Goal: Navigation & Orientation: Find specific page/section

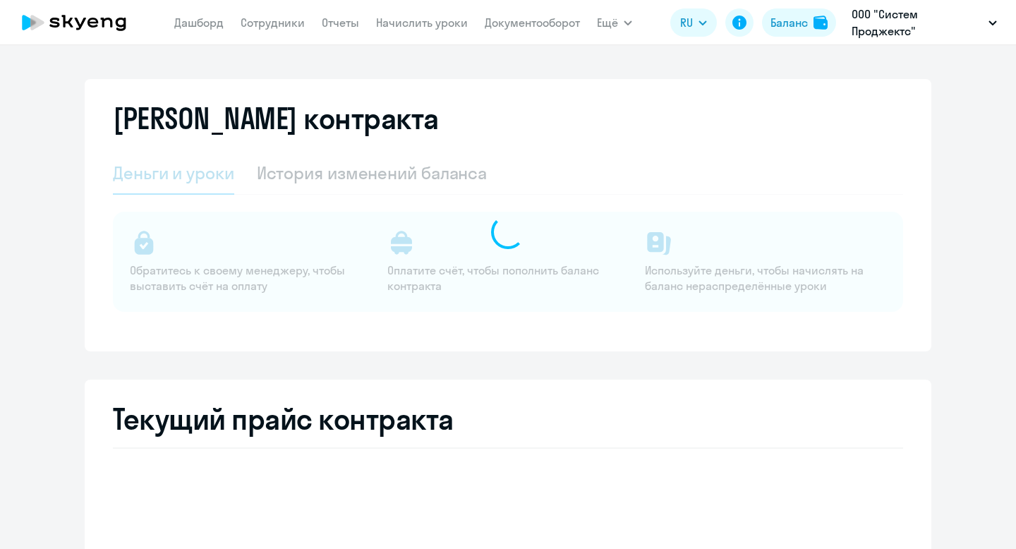
select select "english_adult_not_native_speaker"
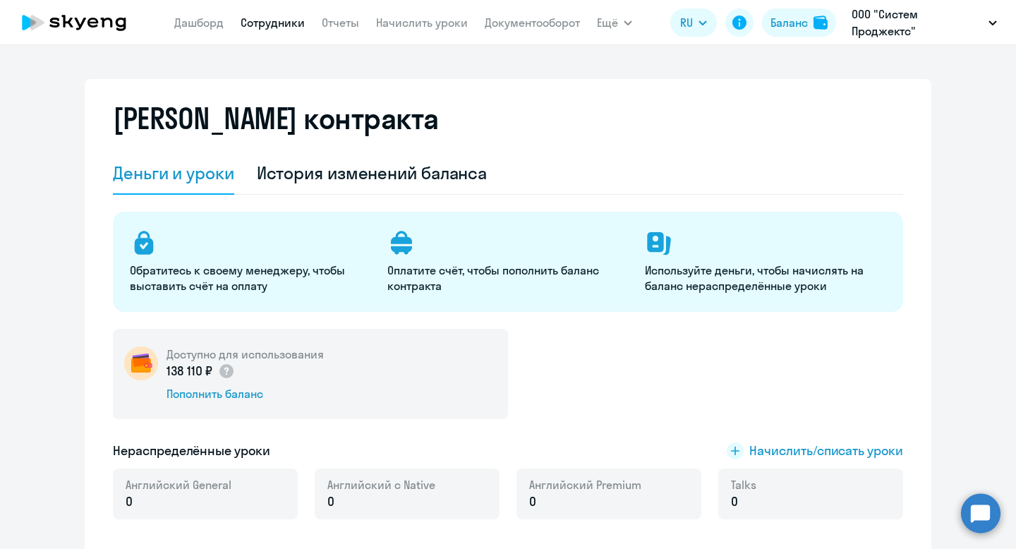
click at [257, 28] on link "Сотрудники" at bounding box center [273, 23] width 64 height 14
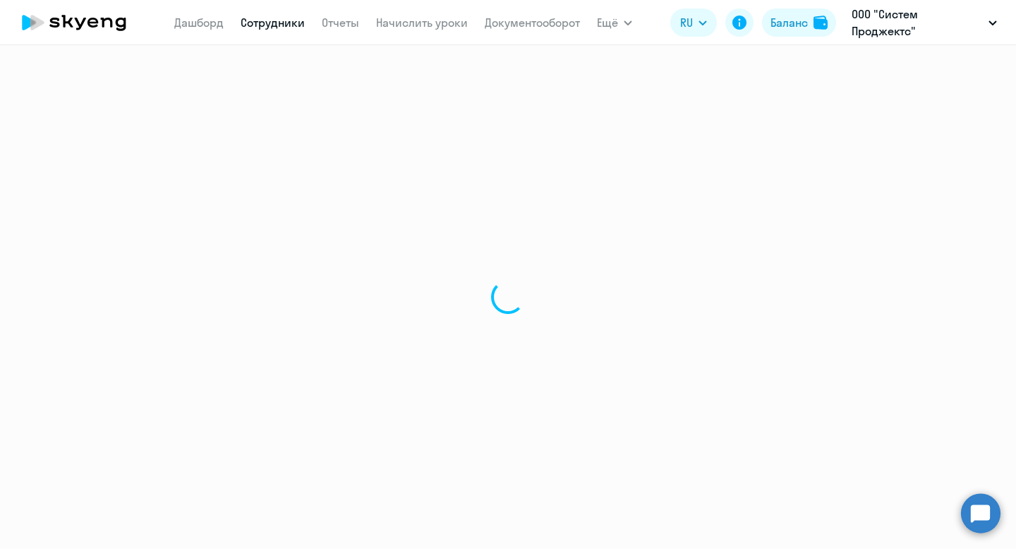
select select "30"
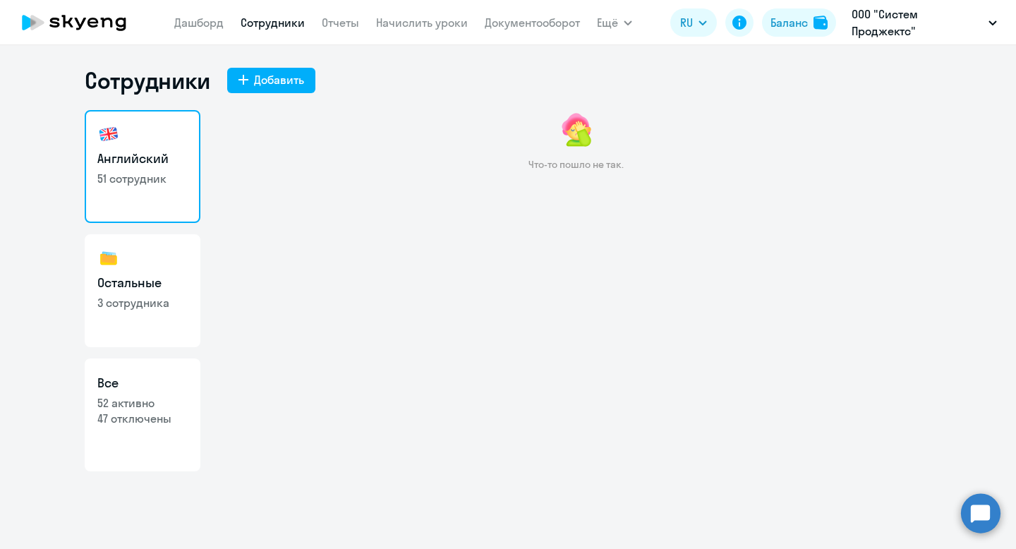
click at [280, 21] on link "Сотрудники" at bounding box center [273, 23] width 64 height 14
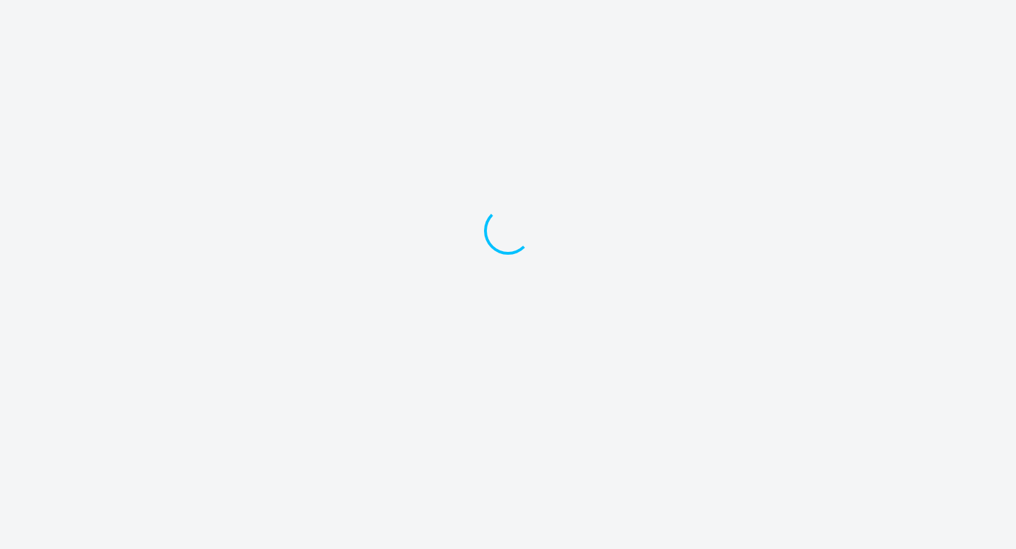
select select "30"
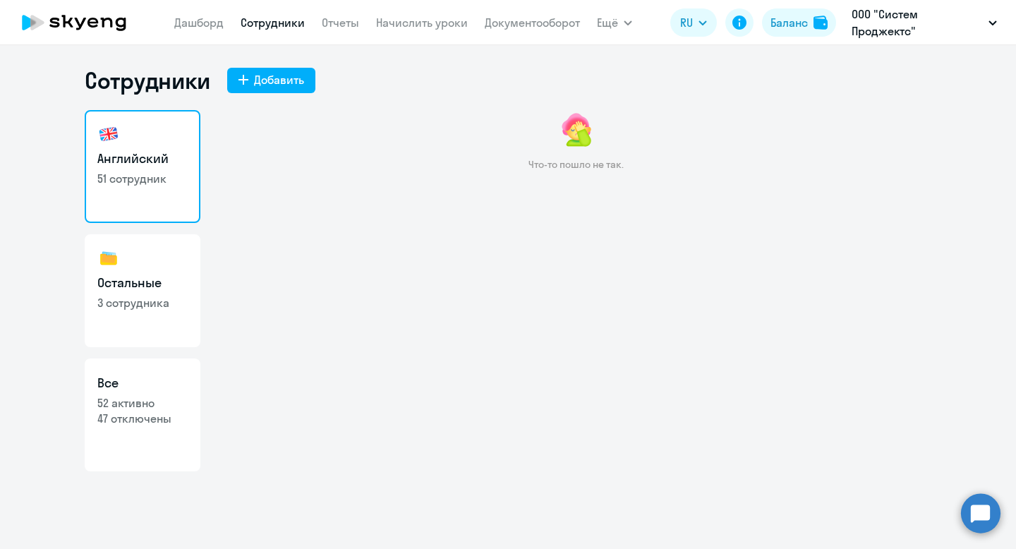
click at [261, 23] on link "Сотрудники" at bounding box center [273, 23] width 64 height 14
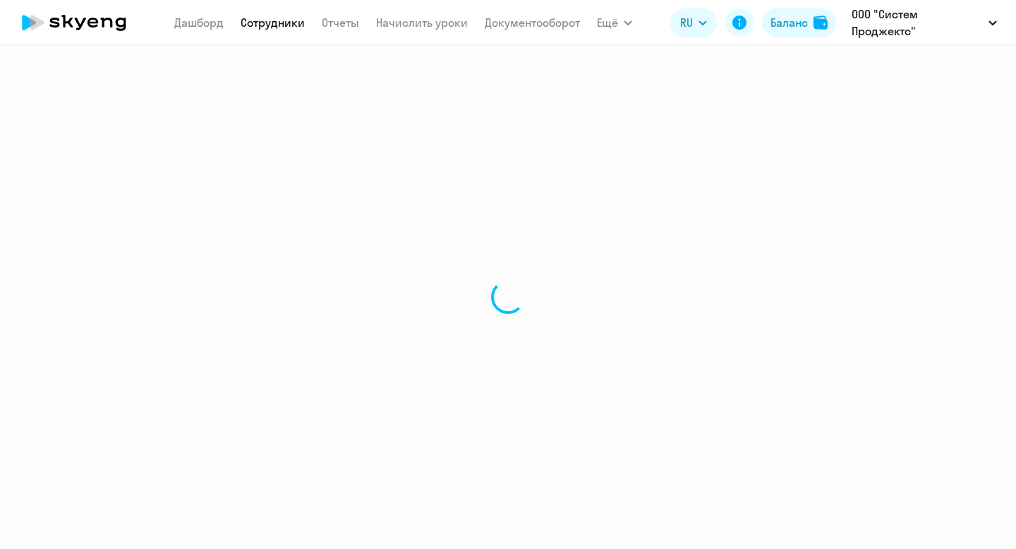
select select "30"
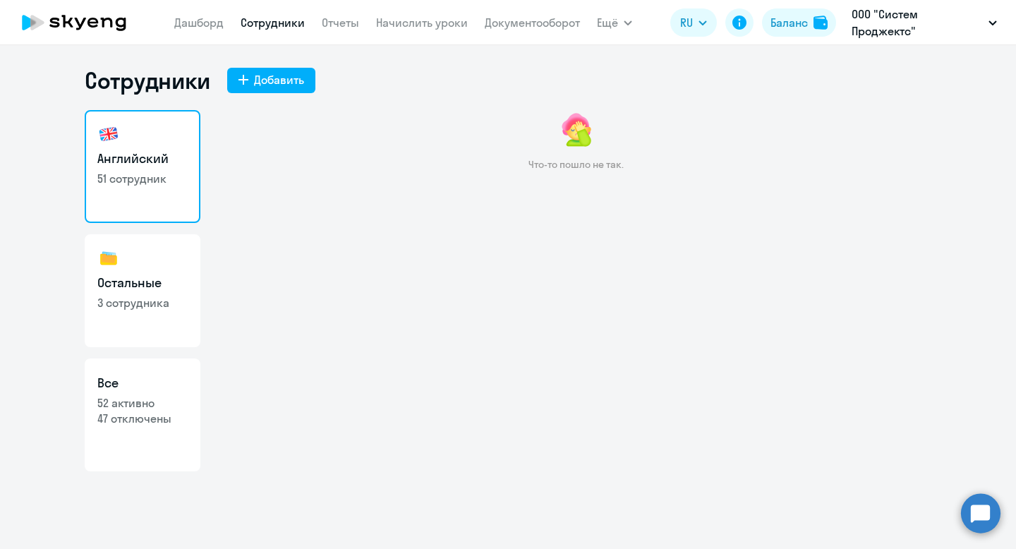
click at [264, 18] on link "Сотрудники" at bounding box center [273, 23] width 64 height 14
click at [188, 22] on link "Дашборд" at bounding box center [198, 23] width 49 height 14
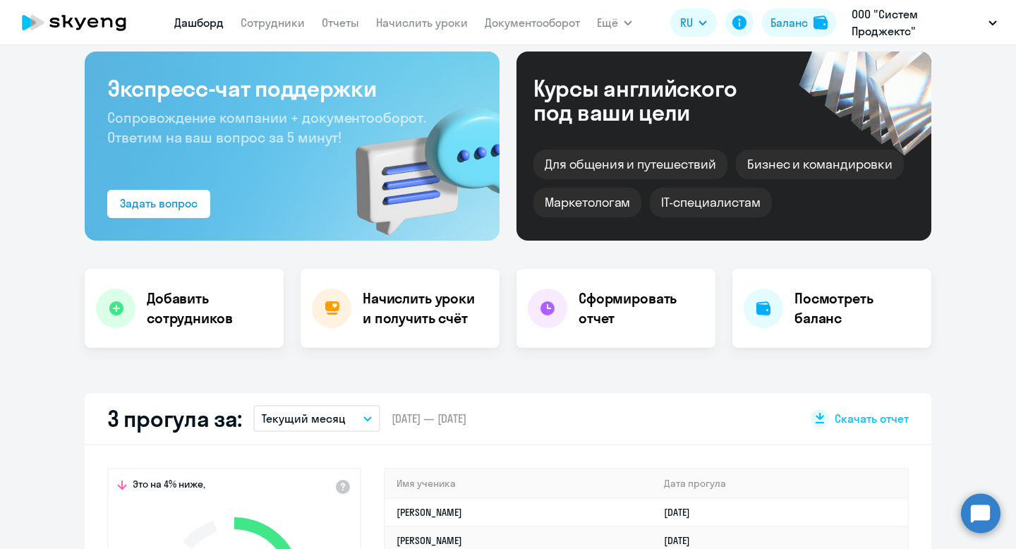
scroll to position [195, 0]
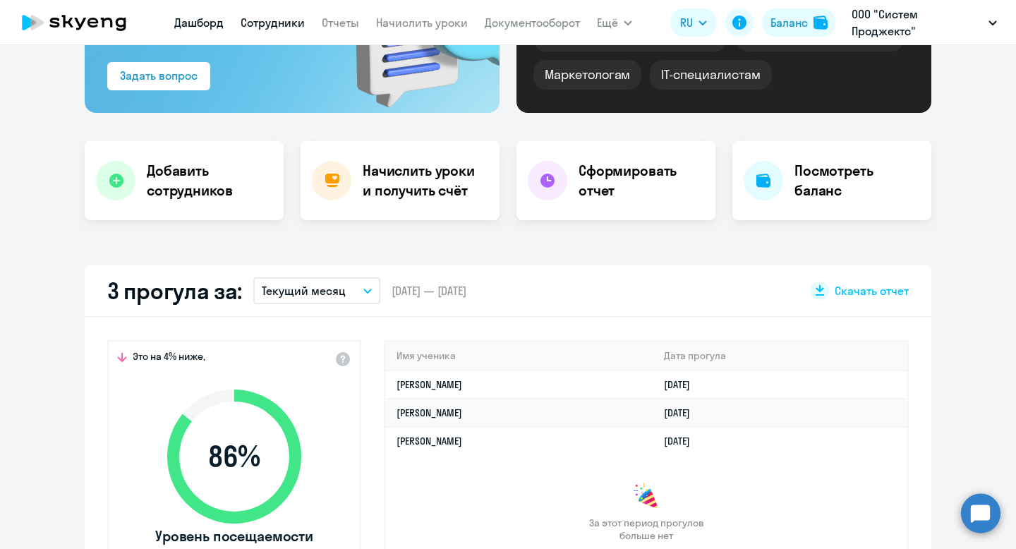
click at [282, 19] on link "Сотрудники" at bounding box center [273, 23] width 64 height 14
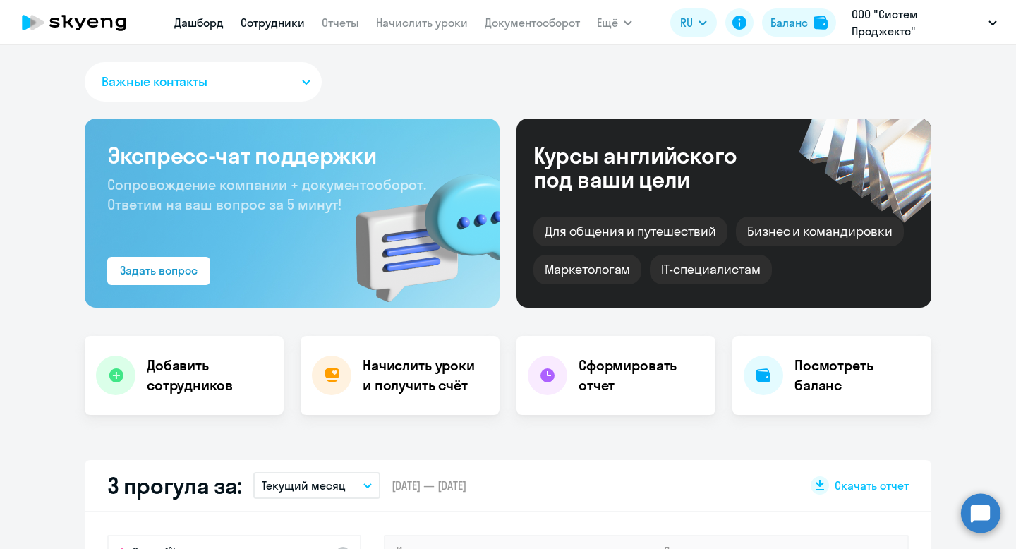
select select "30"
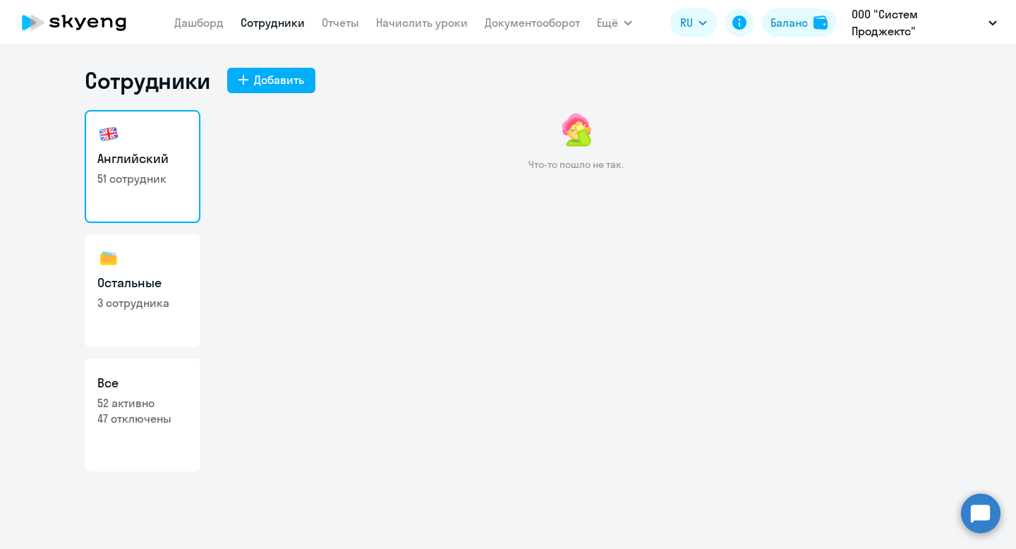
click at [282, 18] on link "Сотрудники" at bounding box center [273, 23] width 64 height 14
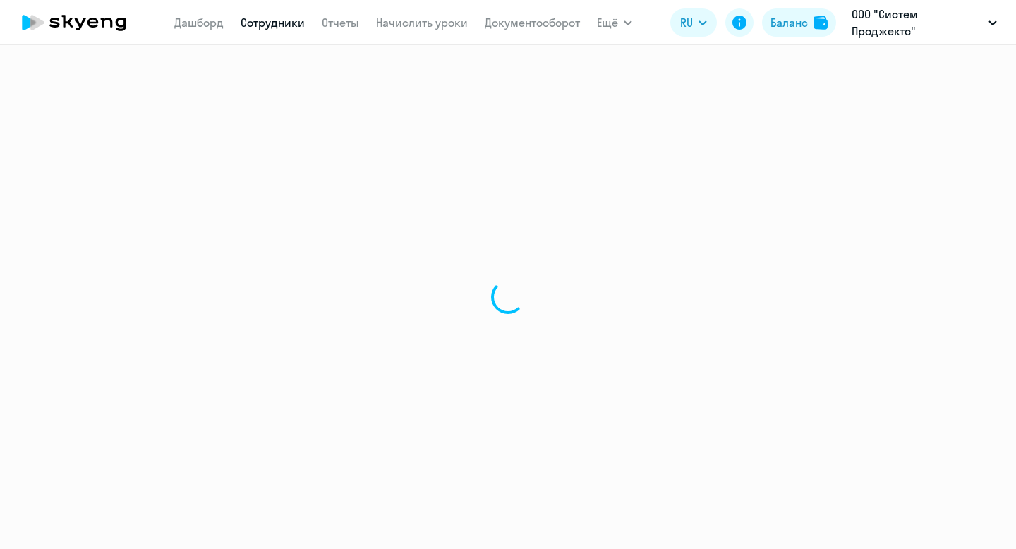
select select "30"
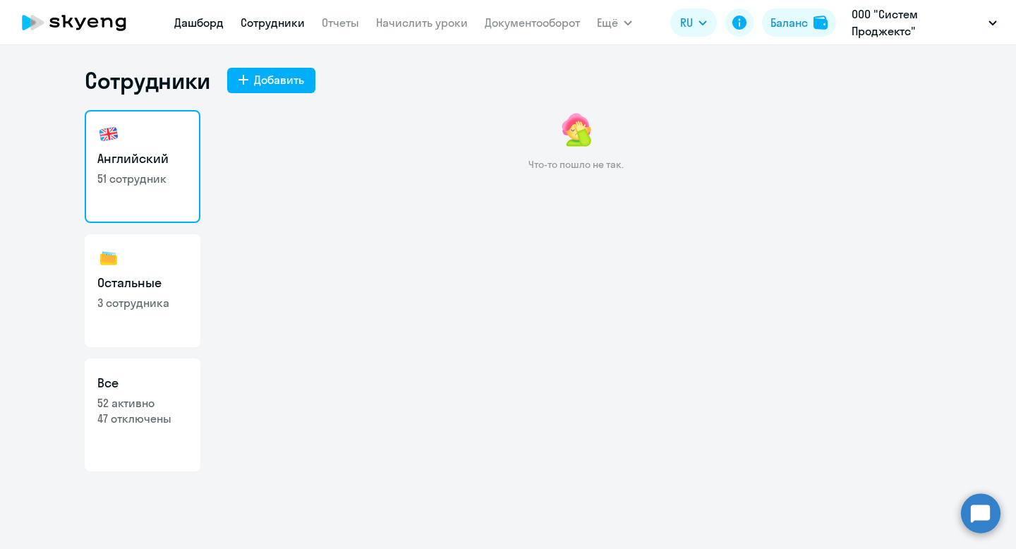
click at [209, 21] on link "Дашборд" at bounding box center [198, 23] width 49 height 14
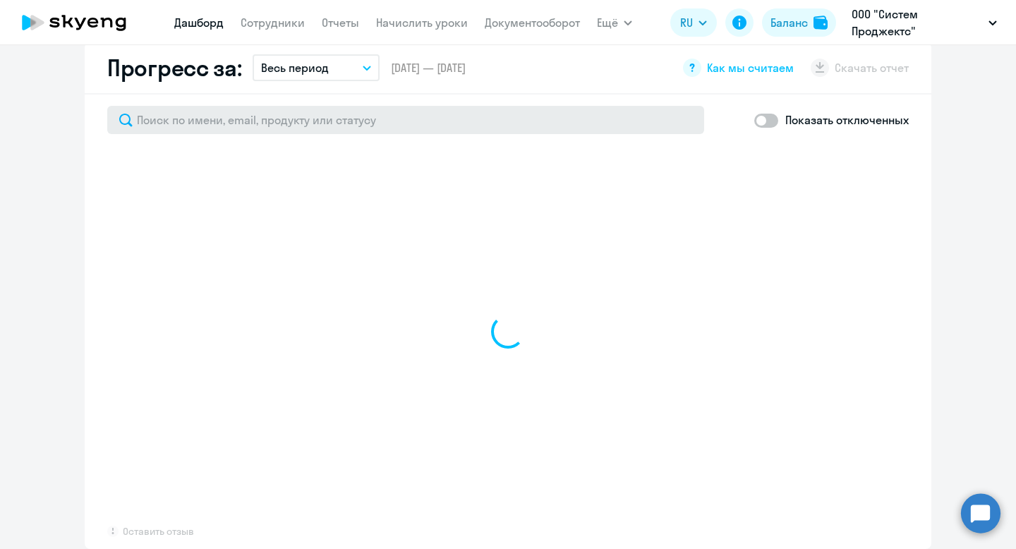
scroll to position [823, 0]
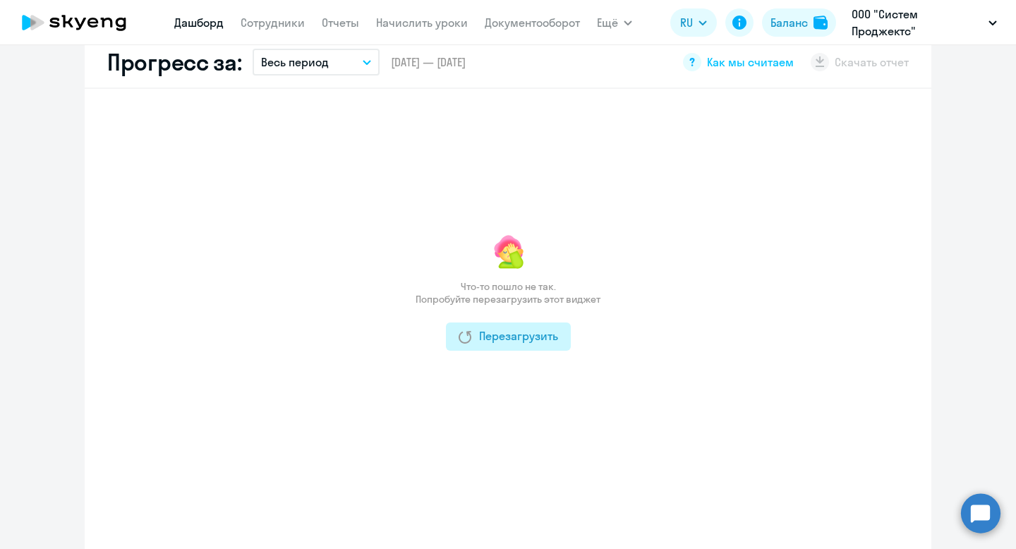
click at [538, 343] on div "Перезагрузить" at bounding box center [508, 335] width 99 height 17
click at [260, 20] on link "Сотрудники" at bounding box center [273, 23] width 64 height 14
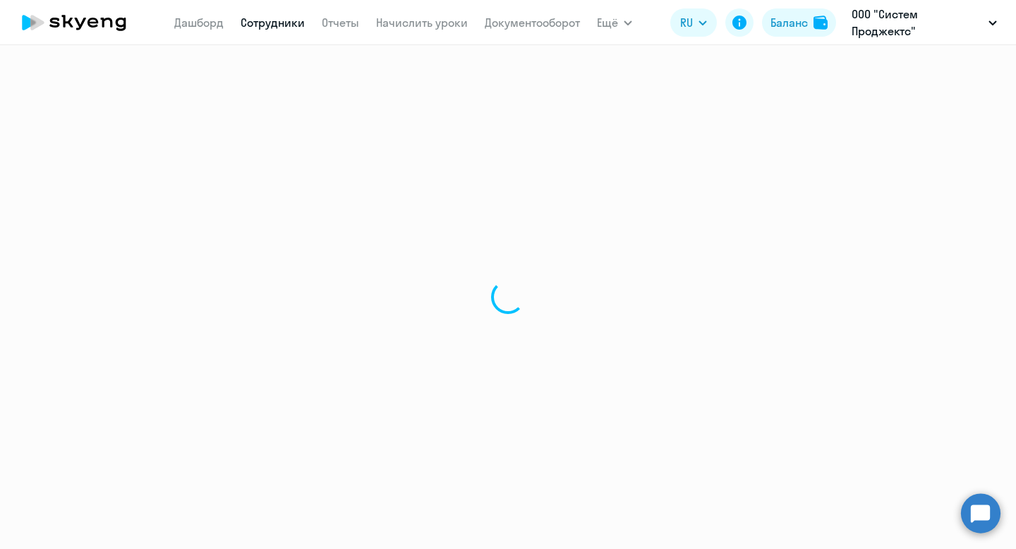
select select "30"
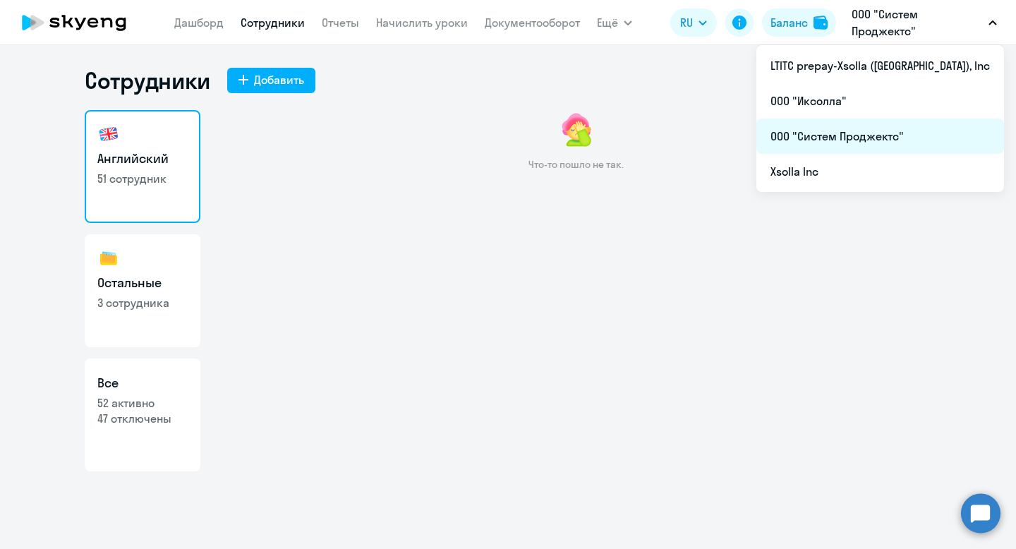
click at [890, 134] on li "ООО "Систем Проджектс"" at bounding box center [880, 136] width 248 height 35
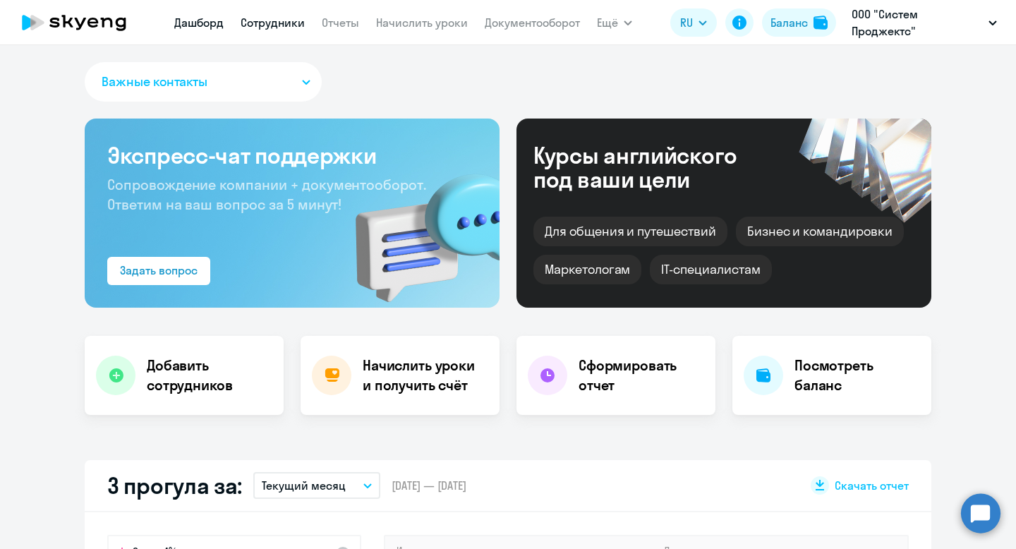
click at [289, 22] on link "Сотрудники" at bounding box center [273, 23] width 64 height 14
select select "30"
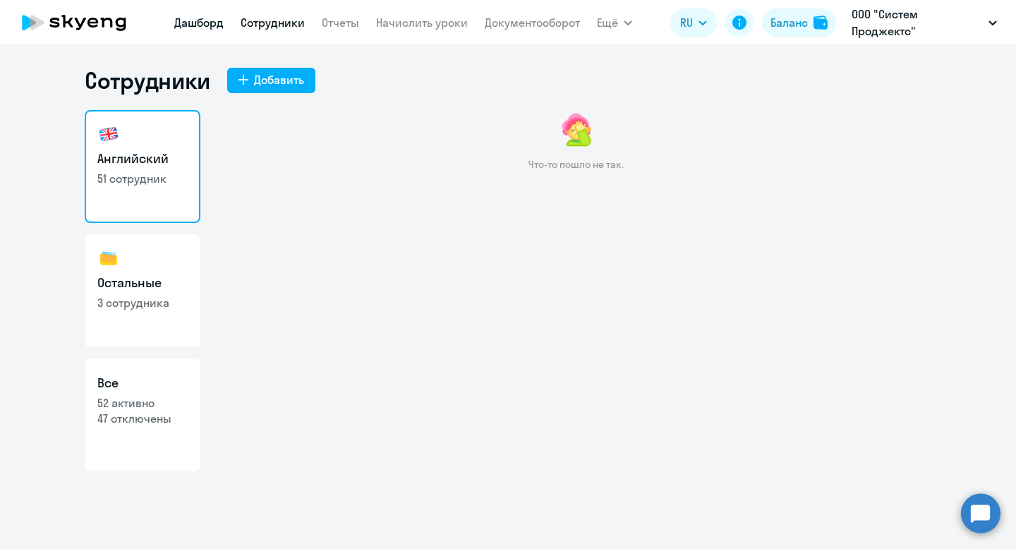
click at [205, 21] on link "Дашборд" at bounding box center [198, 23] width 49 height 14
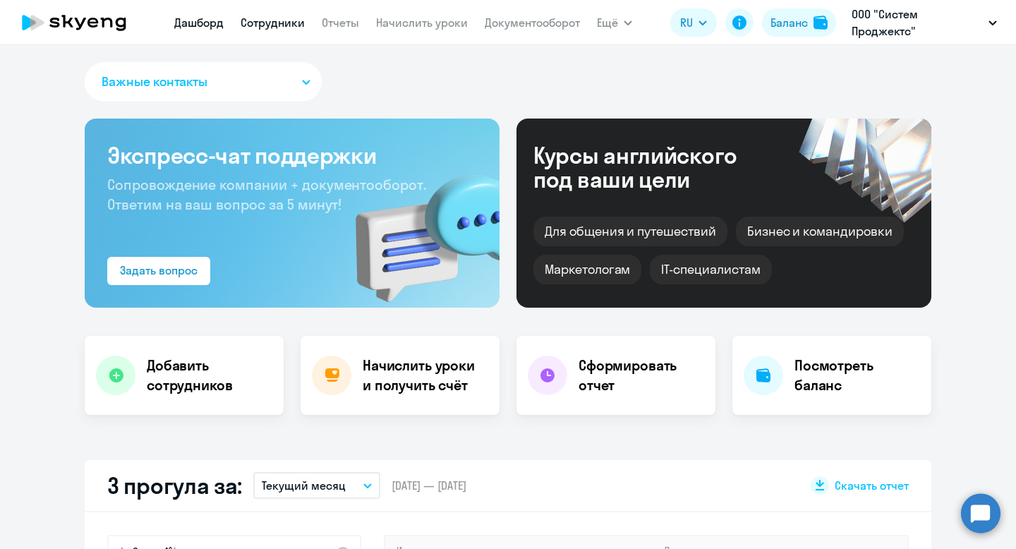
click at [274, 18] on link "Сотрудники" at bounding box center [273, 23] width 64 height 14
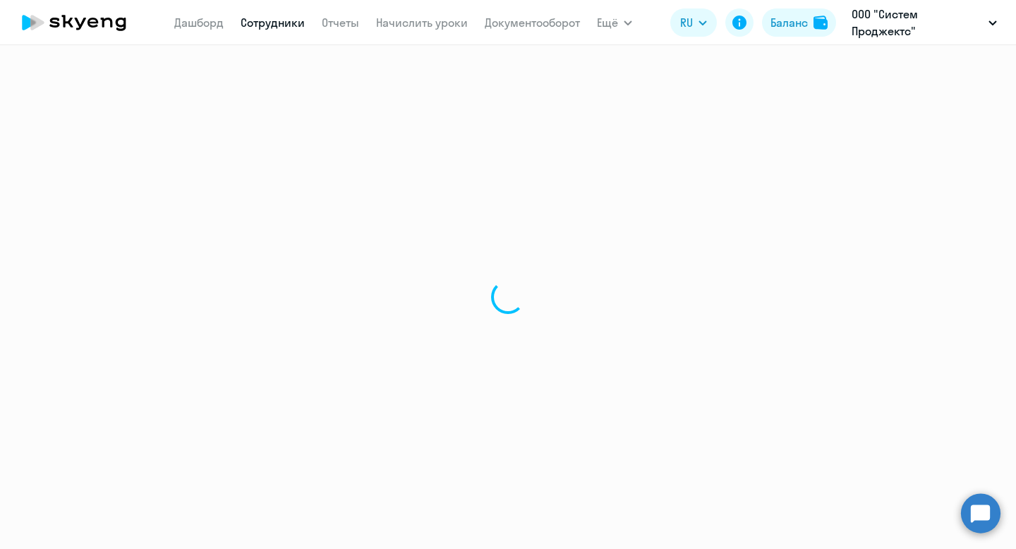
select select "30"
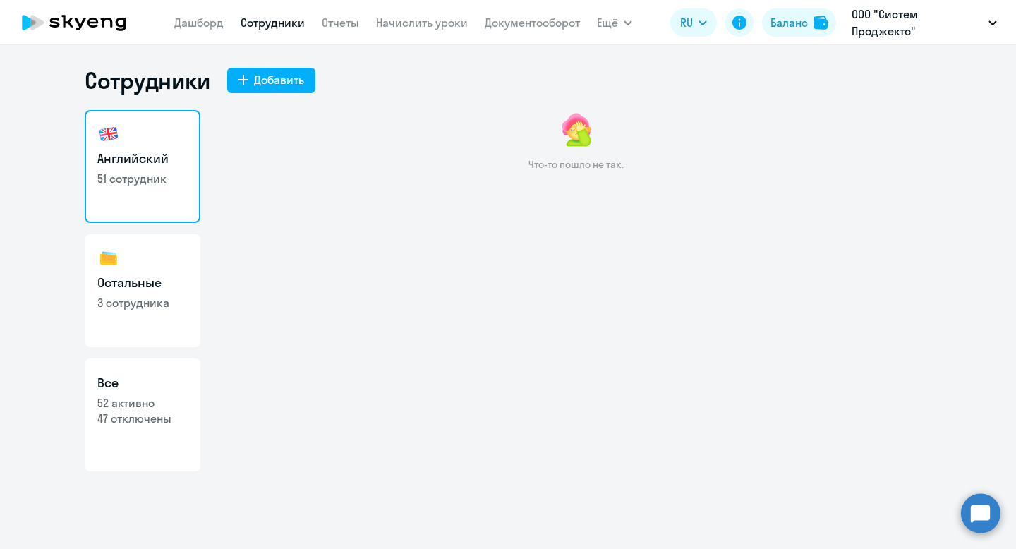
click at [260, 20] on link "Сотрудники" at bounding box center [273, 23] width 64 height 14
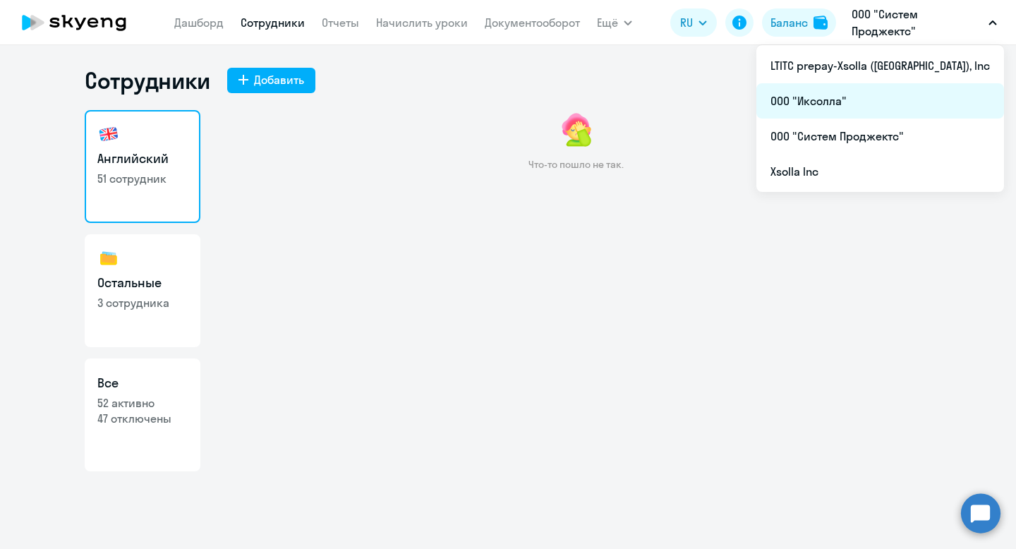
click at [885, 107] on li "ООО "Иксолла"" at bounding box center [880, 100] width 248 height 35
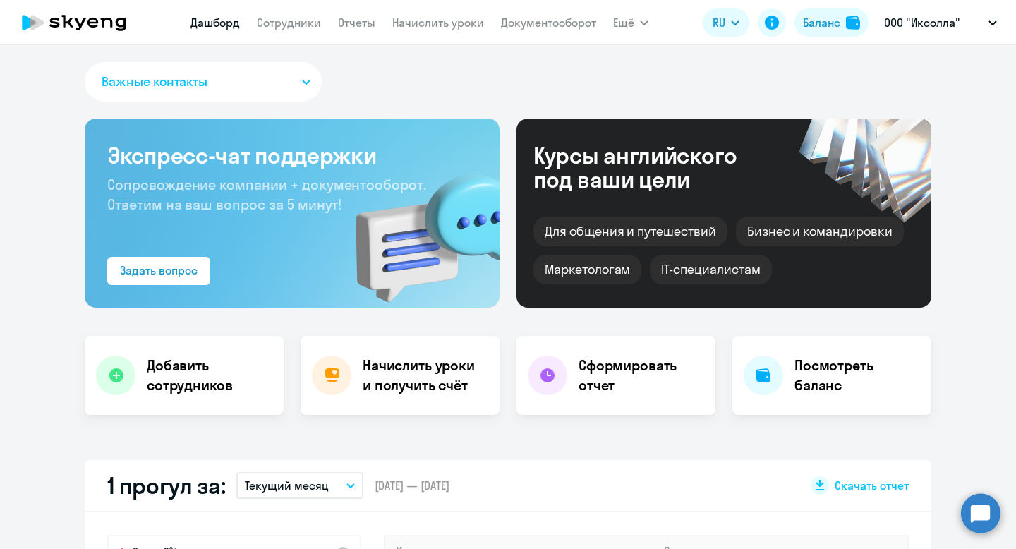
click at [286, 23] on link "Сотрудники" at bounding box center [289, 23] width 64 height 14
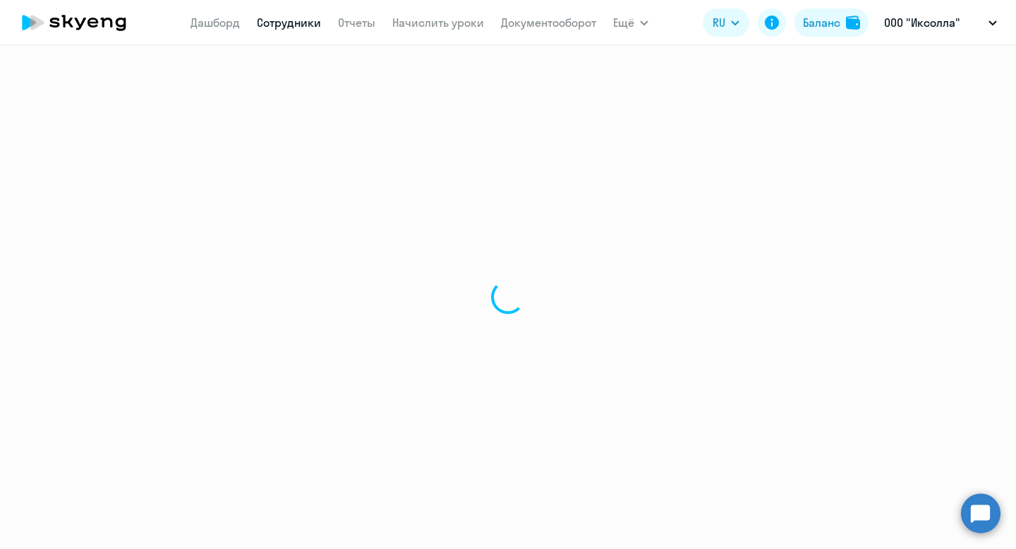
select select "30"
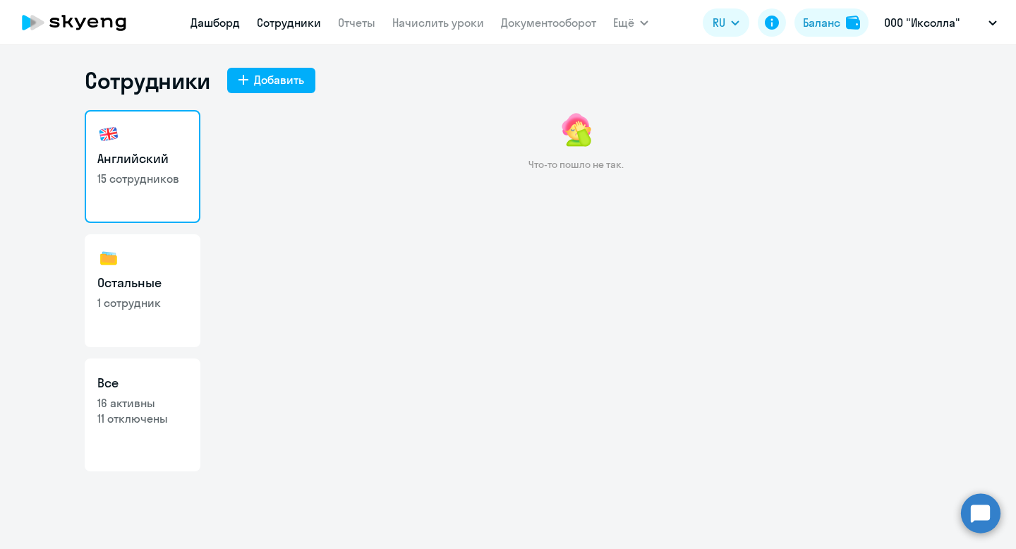
click at [222, 20] on link "Дашборд" at bounding box center [215, 23] width 49 height 14
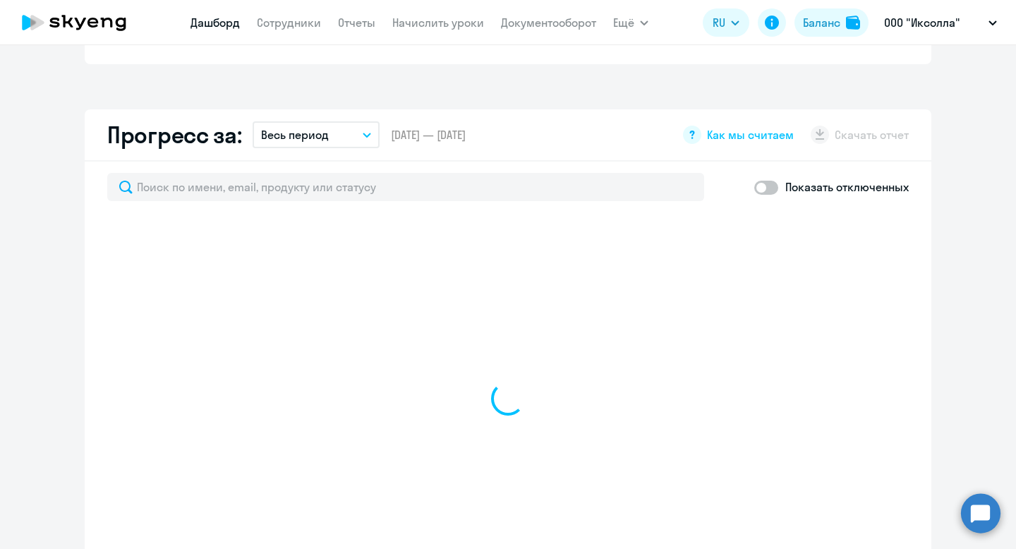
scroll to position [691, 0]
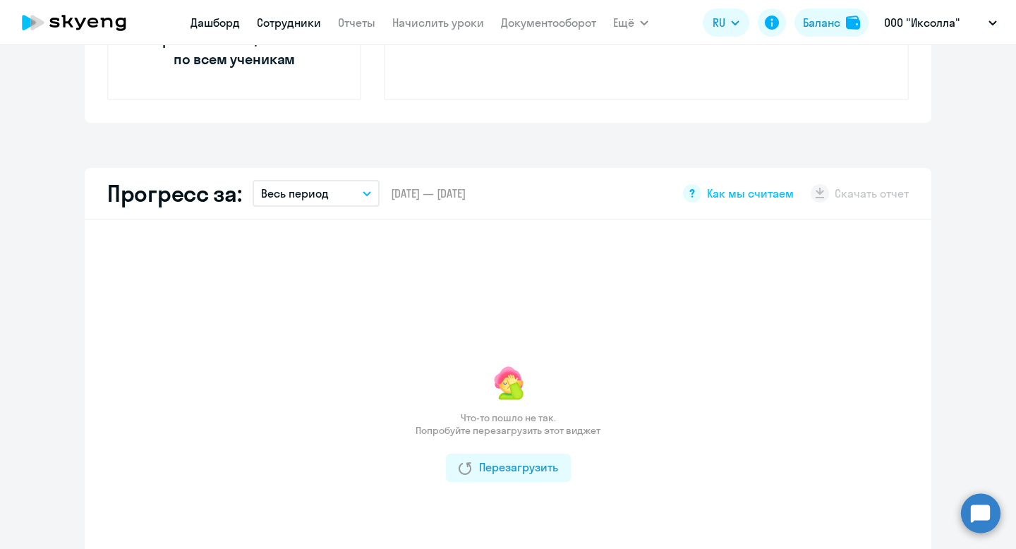
click at [283, 24] on link "Сотрудники" at bounding box center [289, 23] width 64 height 14
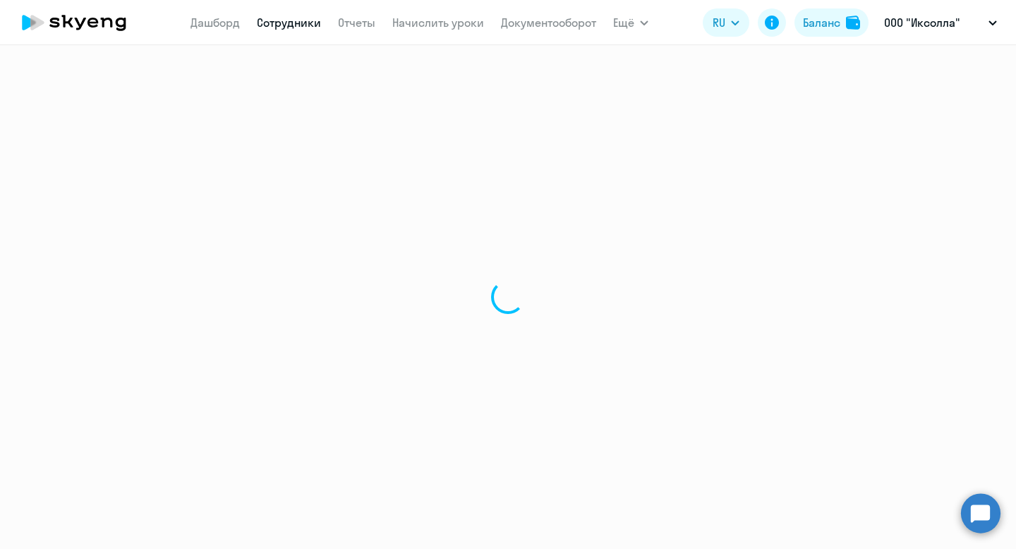
select select "30"
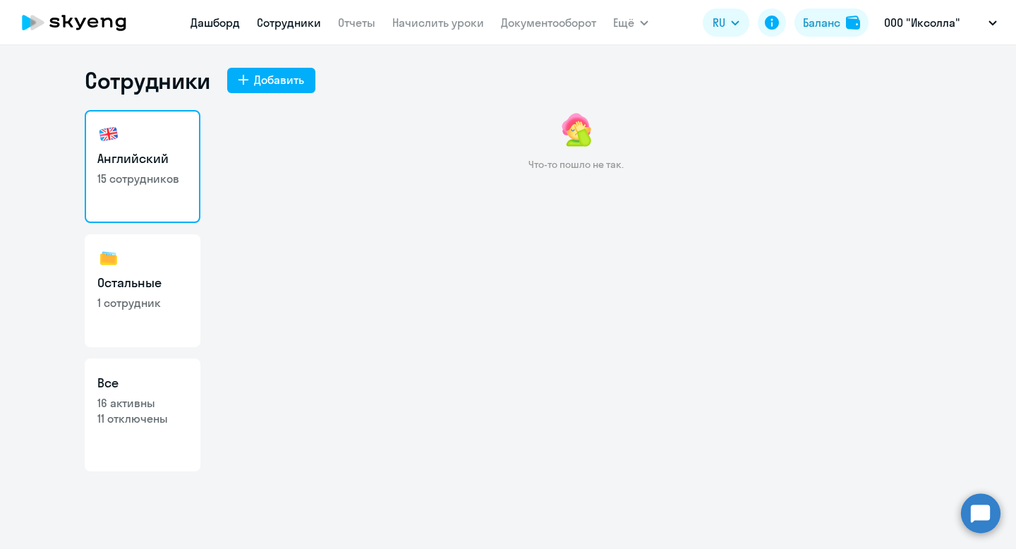
click at [202, 18] on link "Дашборд" at bounding box center [215, 23] width 49 height 14
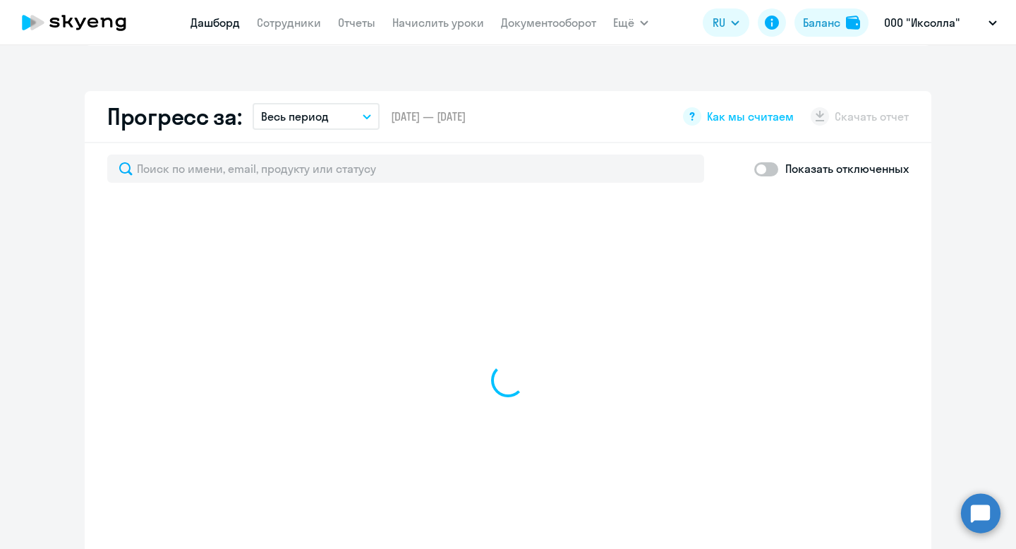
scroll to position [809, 0]
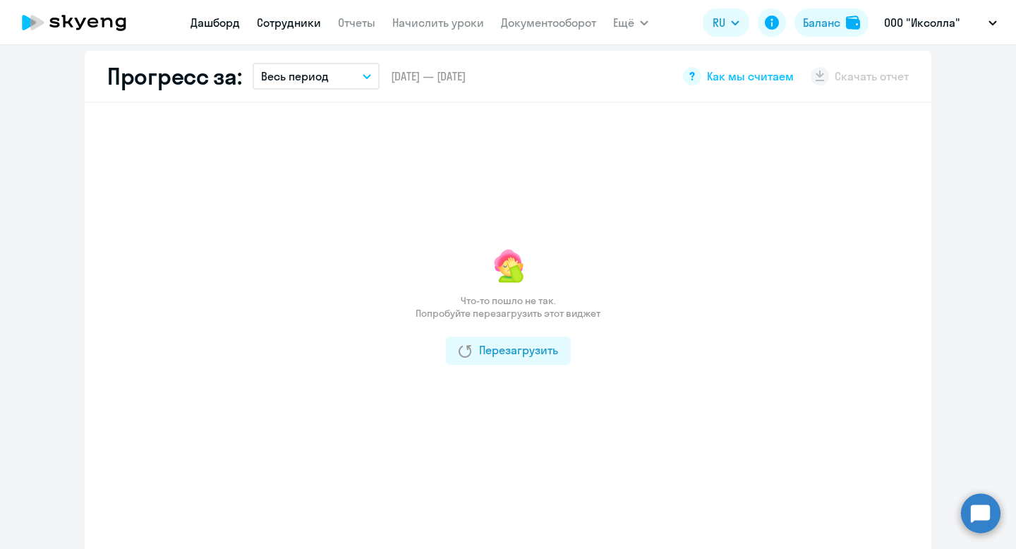
click at [295, 22] on link "Сотрудники" at bounding box center [289, 23] width 64 height 14
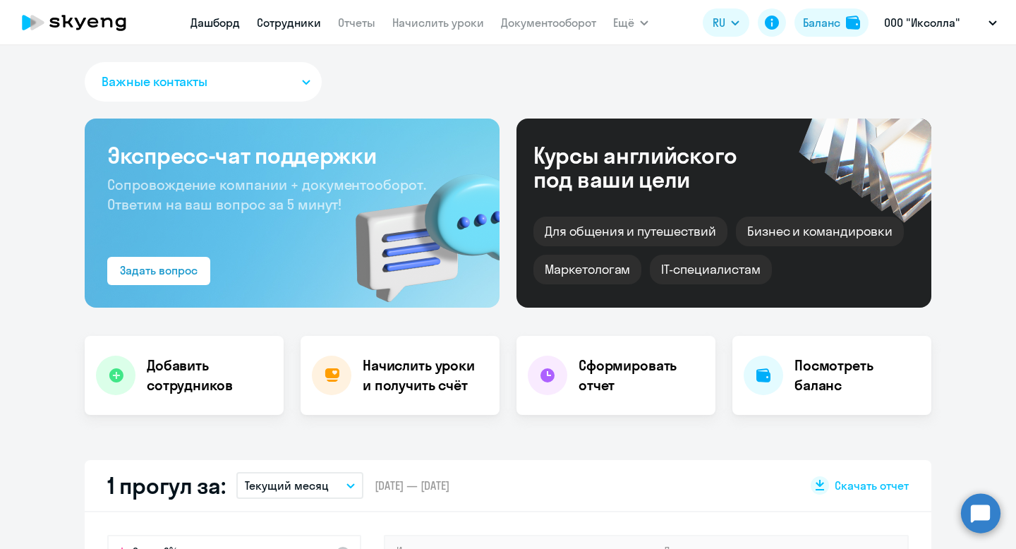
select select "30"
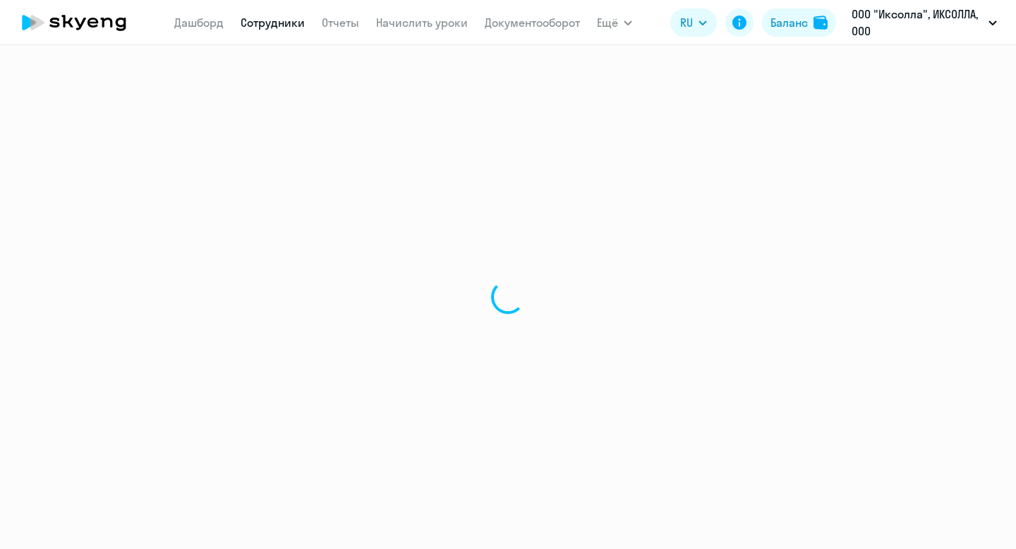
select select "30"
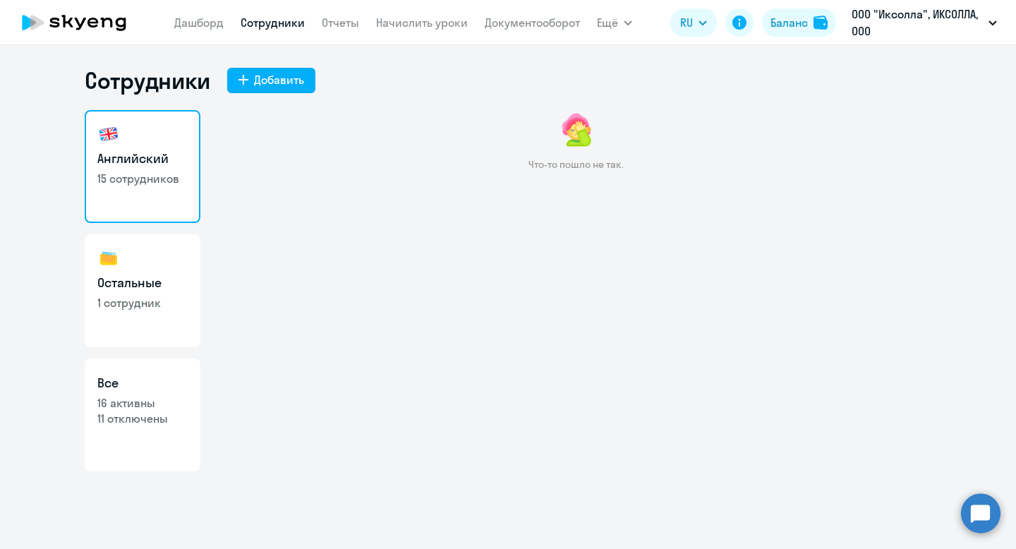
click at [263, 16] on link "Сотрудники" at bounding box center [273, 23] width 64 height 14
click at [255, 20] on link "Сотрудники" at bounding box center [273, 23] width 64 height 14
click at [199, 22] on link "Дашборд" at bounding box center [198, 23] width 49 height 14
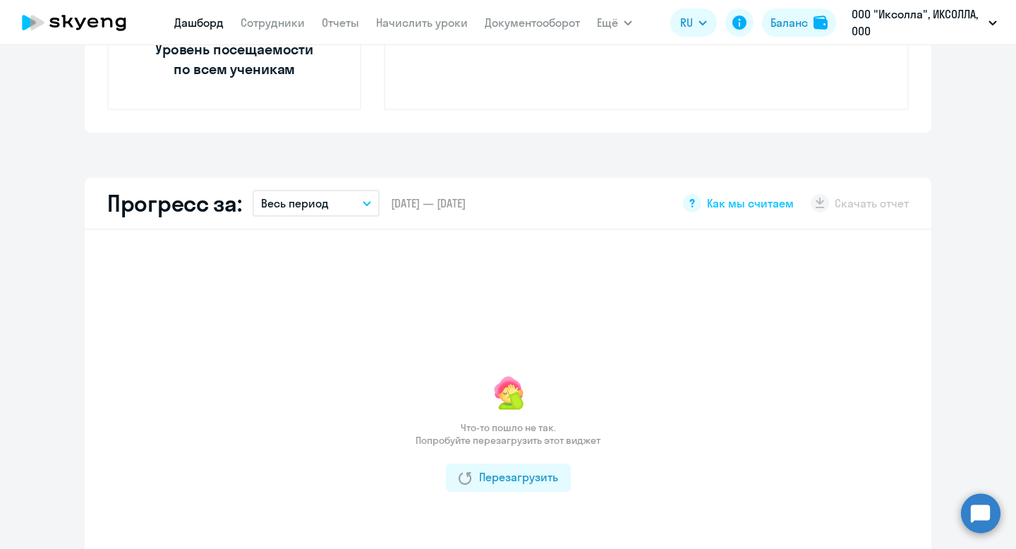
scroll to position [619, 0]
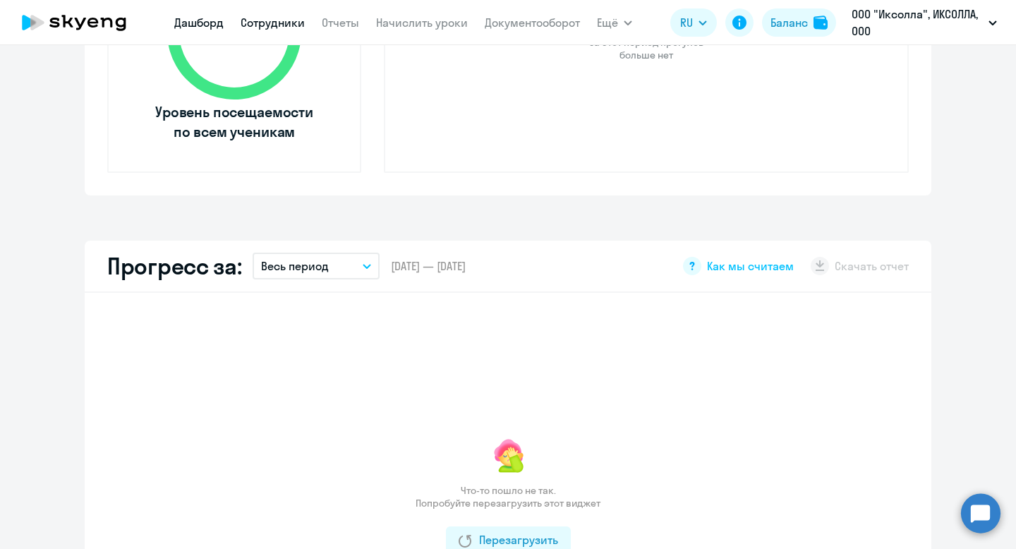
click at [274, 25] on link "Сотрудники" at bounding box center [273, 23] width 64 height 14
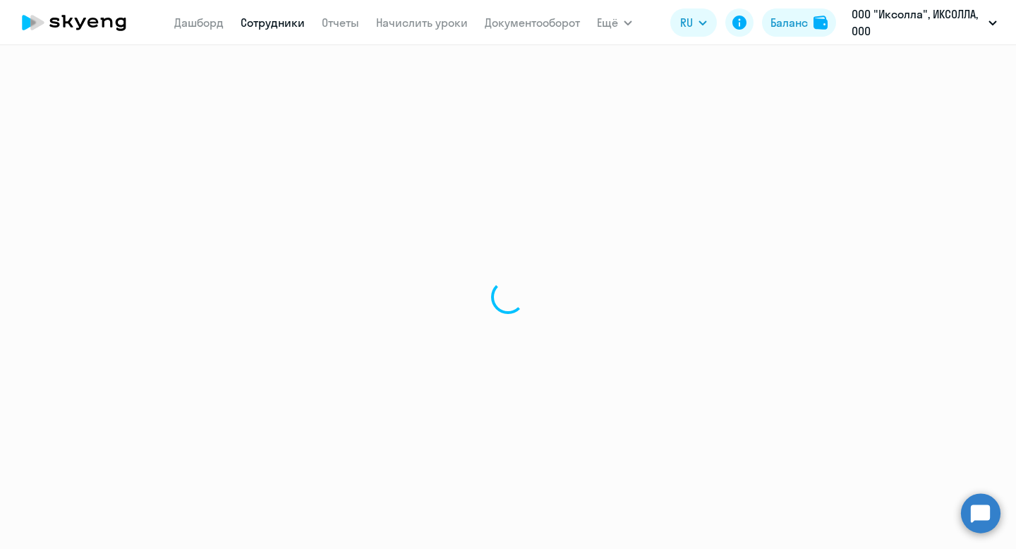
select select "30"
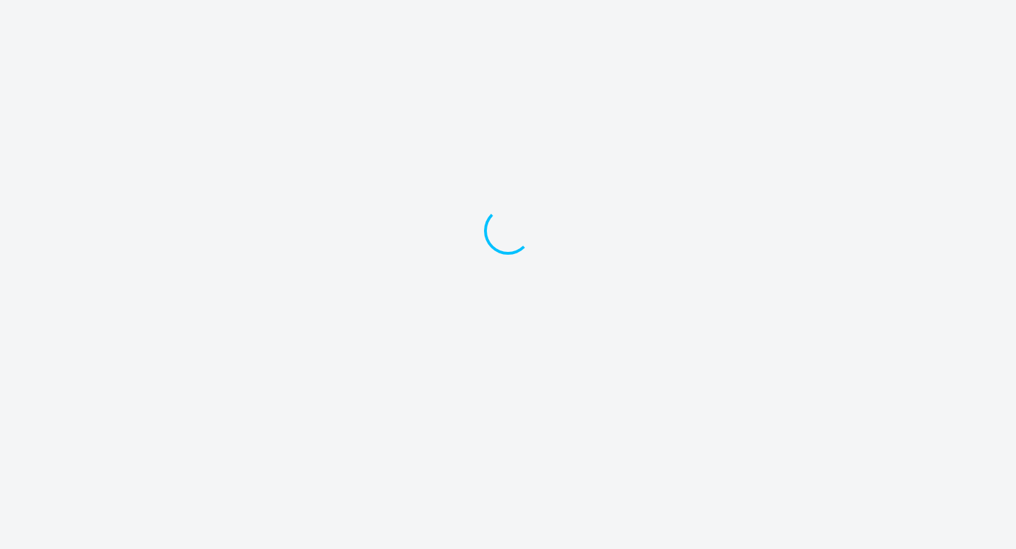
select select "30"
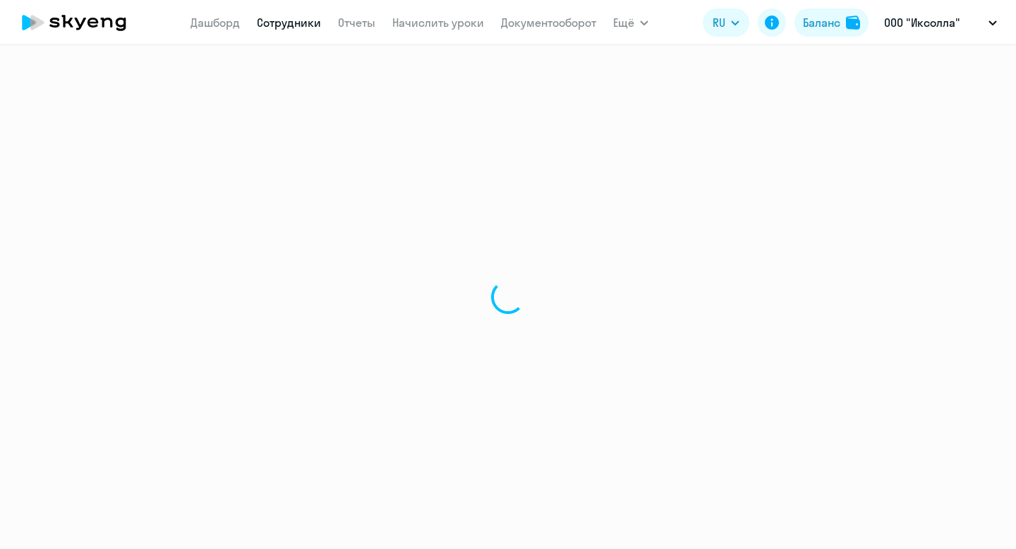
select select "30"
